Goal: Task Accomplishment & Management: Use online tool/utility

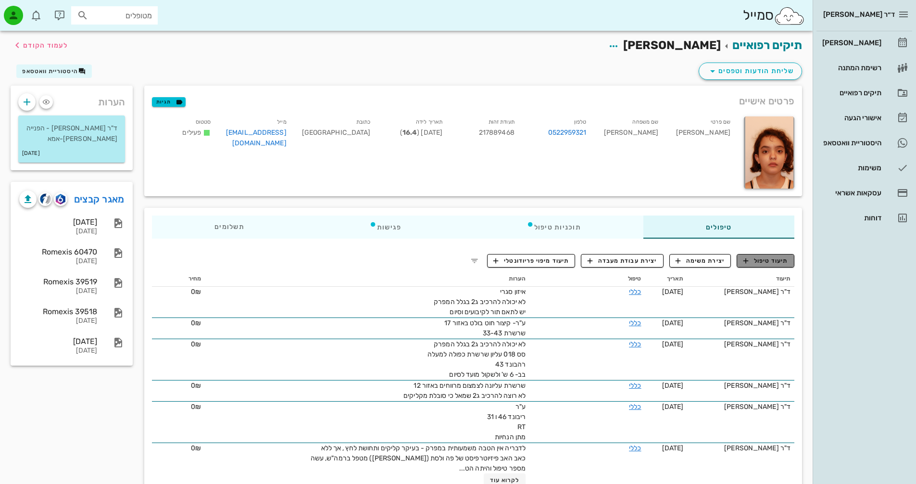
click at [775, 263] on span "תיעוד טיפול" at bounding box center [765, 260] width 45 height 9
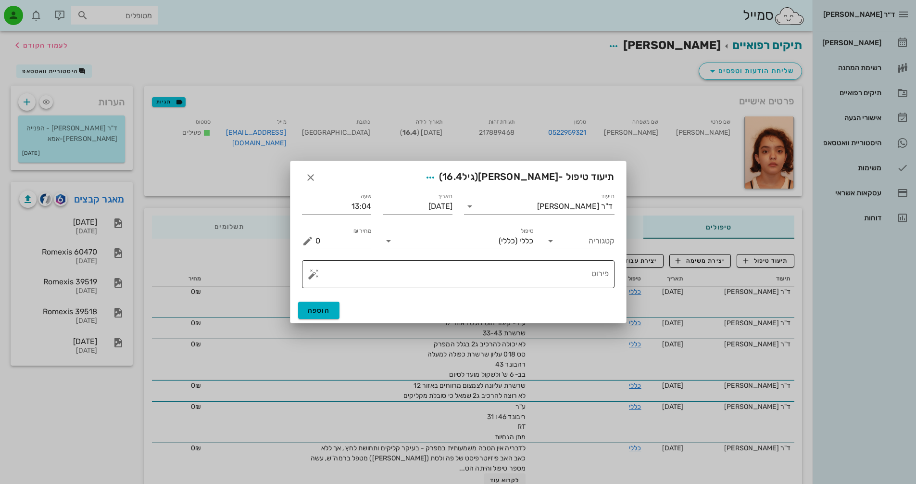
click at [310, 278] on button "button" at bounding box center [314, 274] width 12 height 12
click at [334, 254] on div "[DEMOGRAPHIC_DATA]" at bounding box center [347, 254] width 78 height 19
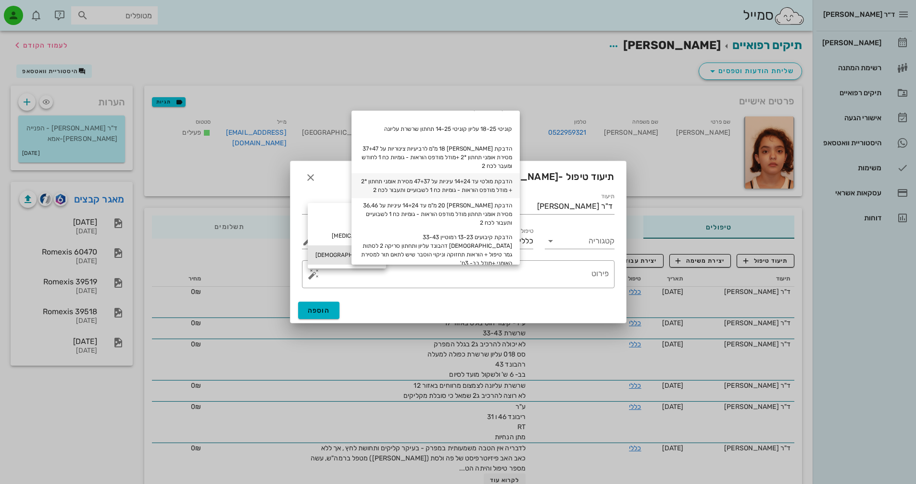
scroll to position [96, 0]
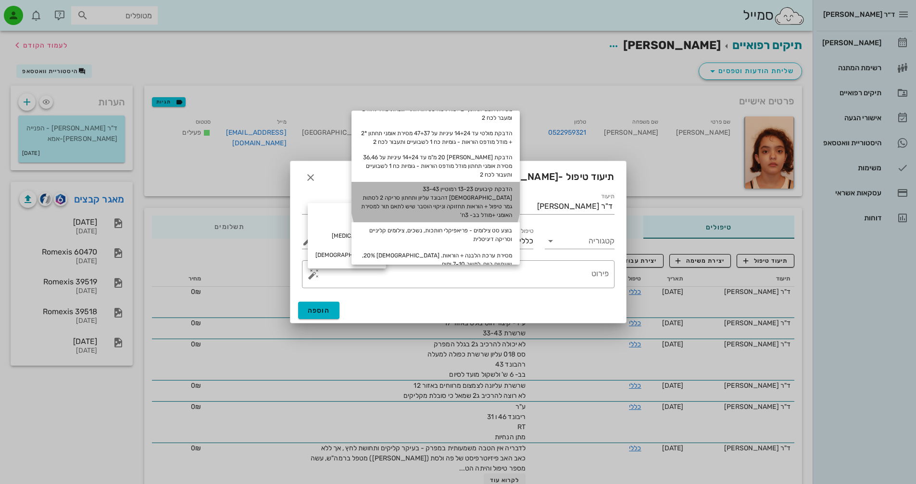
click at [488, 191] on div "הדבקת קיבועים 13-23 רמוטיין 33-43 [DEMOGRAPHIC_DATA] דהבונד עליון ותחתון סריקה …" at bounding box center [435, 202] width 168 height 40
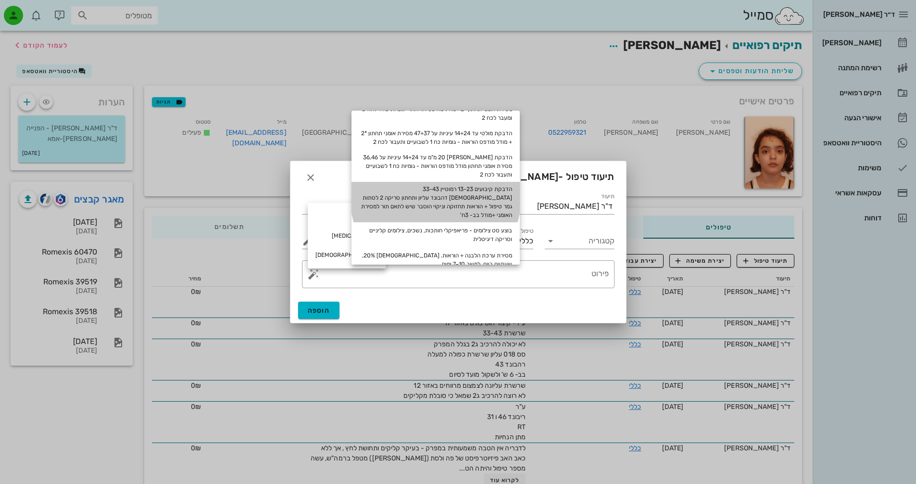
type textarea "הדבקת קיבועים 13-23 רמוטיין 33-43 [DEMOGRAPHIC_DATA] דהבונד עליון ותחתון סריקה …"
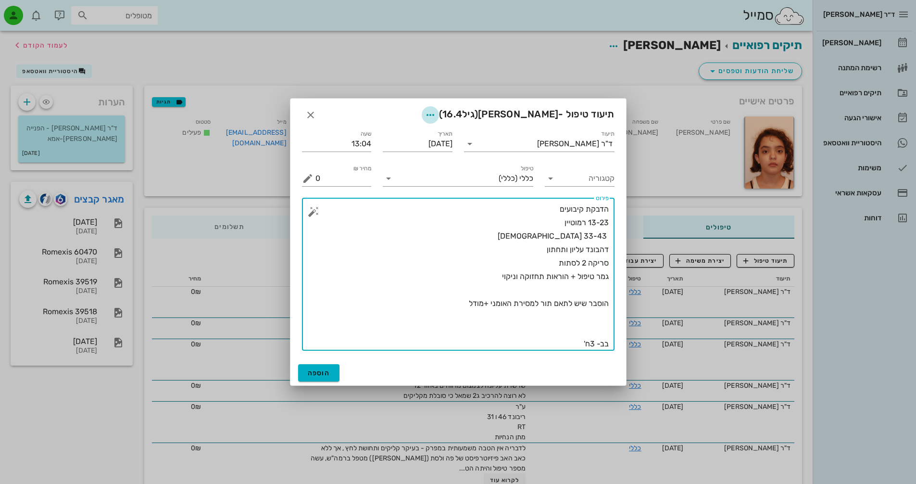
click at [436, 114] on icon "button" at bounding box center [430, 115] width 12 height 12
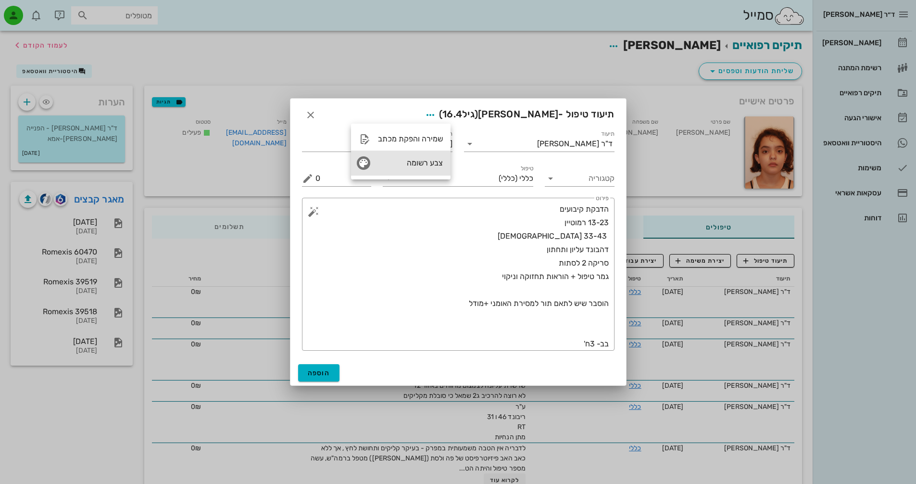
click at [433, 162] on div "צבע רשומה" at bounding box center [410, 162] width 65 height 9
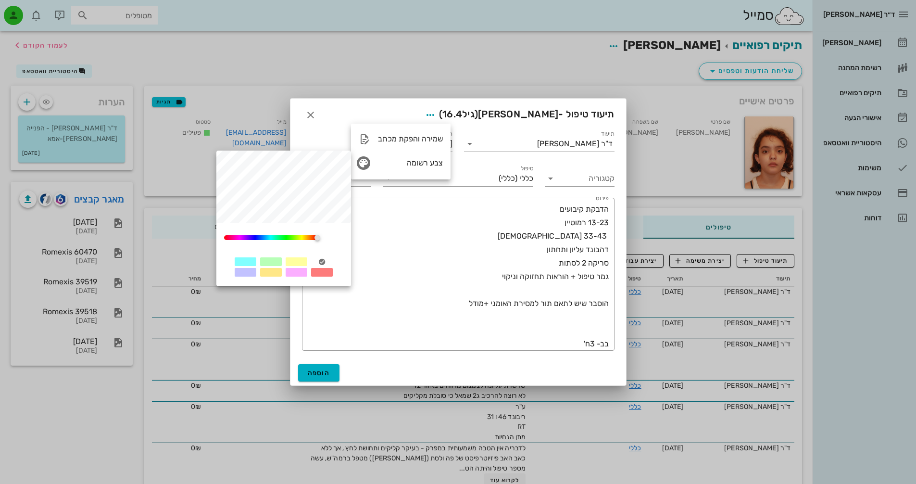
click at [272, 262] on div at bounding box center [271, 261] width 22 height 9
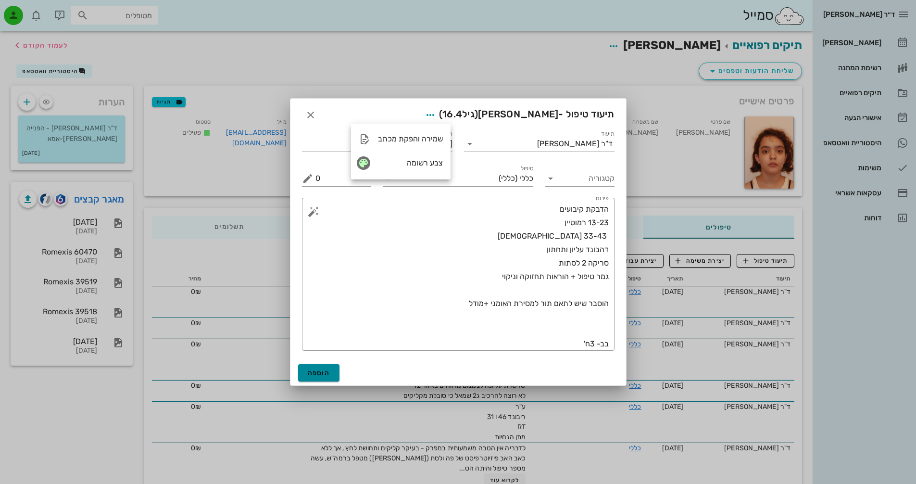
click at [321, 373] on span "הוספה" at bounding box center [319, 373] width 23 height 8
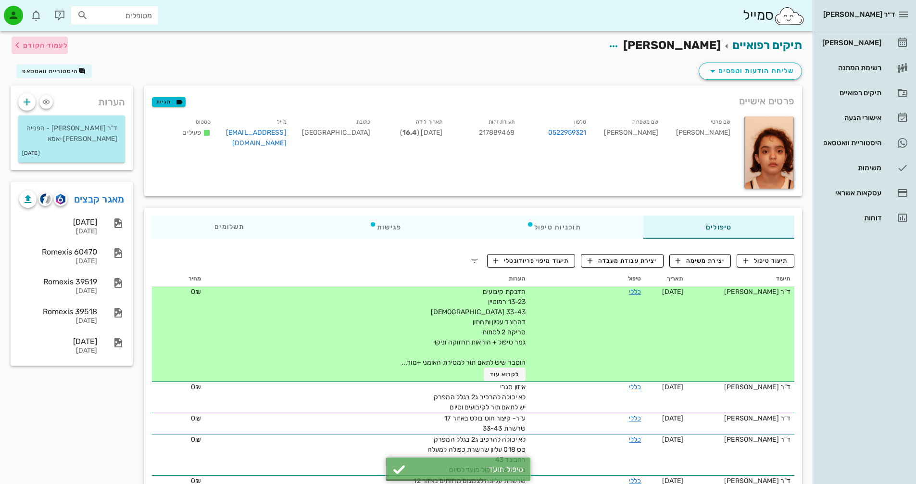
click at [45, 46] on span "לעמוד הקודם" at bounding box center [45, 45] width 45 height 8
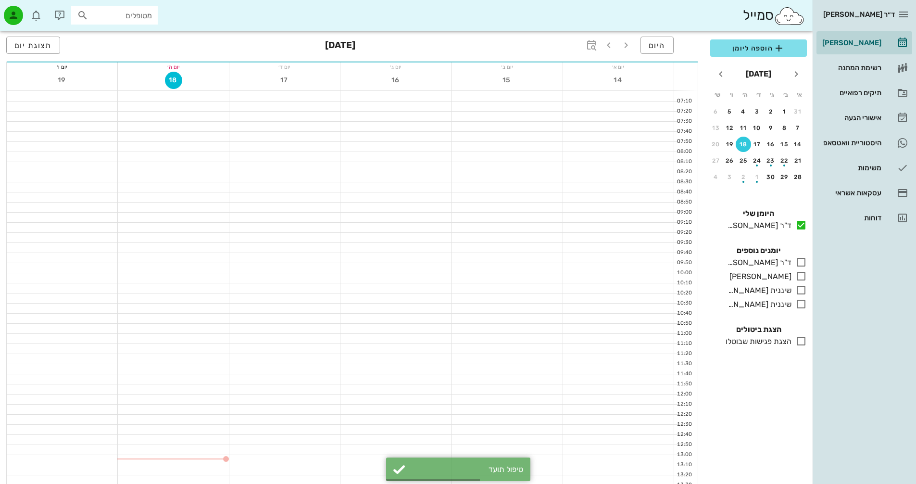
scroll to position [144, 0]
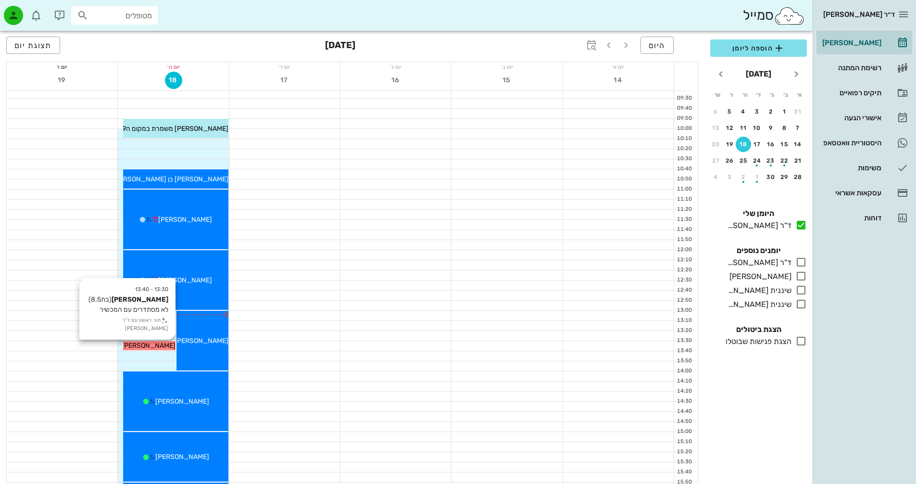
click at [163, 347] on span "[PERSON_NAME]" at bounding box center [149, 345] width 54 height 8
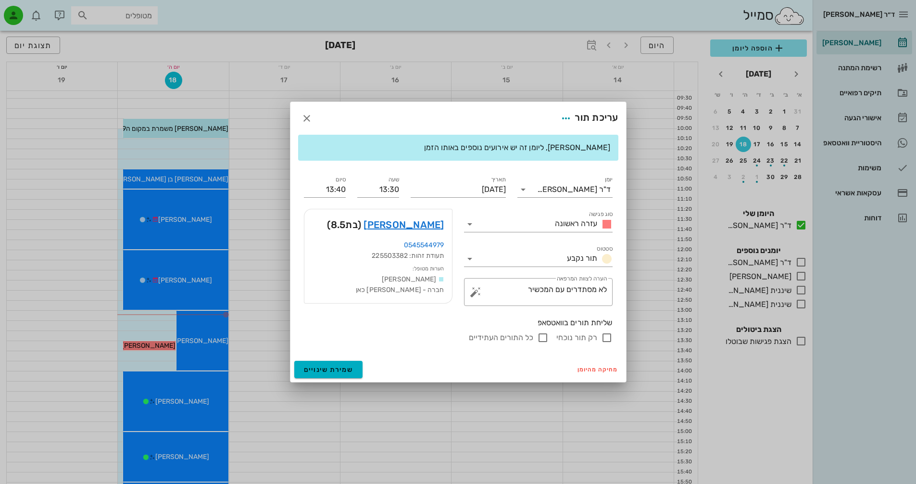
click at [195, 350] on div at bounding box center [458, 242] width 916 height 484
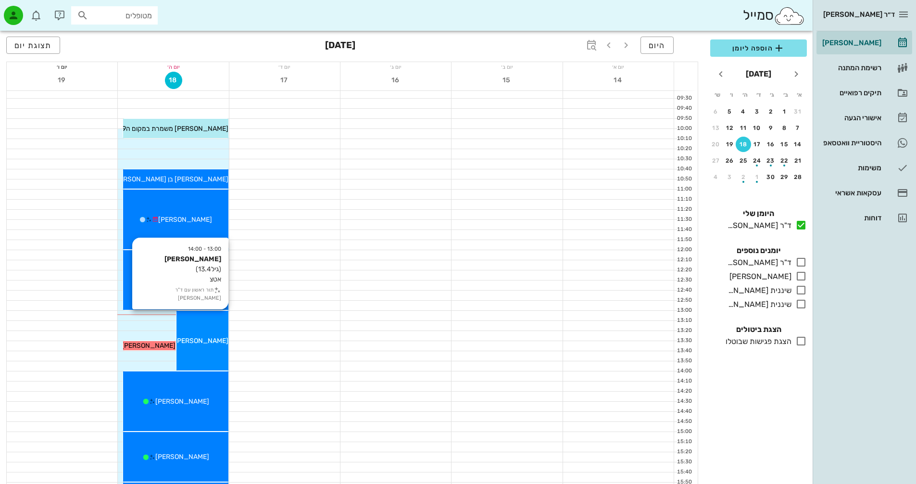
click at [210, 353] on div "13:00 - 14:00 [PERSON_NAME] (גיל 13.4 ) אטצ תור ראשון עם ד"ר [PERSON_NAME] [PER…" at bounding box center [202, 341] width 52 height 60
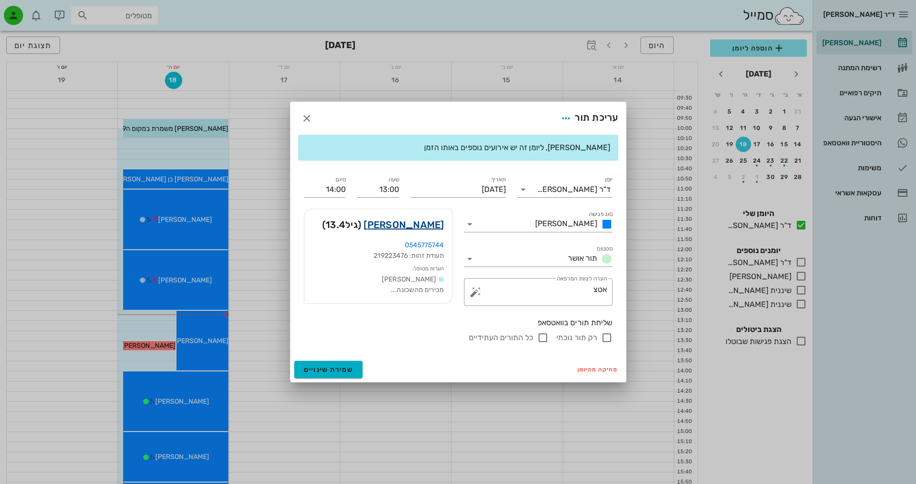
click at [424, 225] on link "[PERSON_NAME]" at bounding box center [403, 224] width 80 height 15
